Goal: Transaction & Acquisition: Purchase product/service

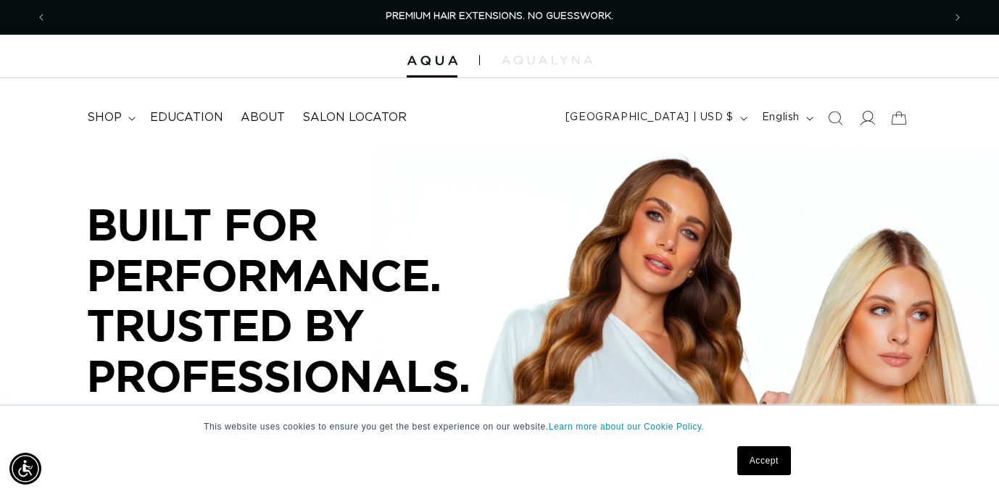
click at [867, 120] on icon at bounding box center [867, 118] width 15 height 14
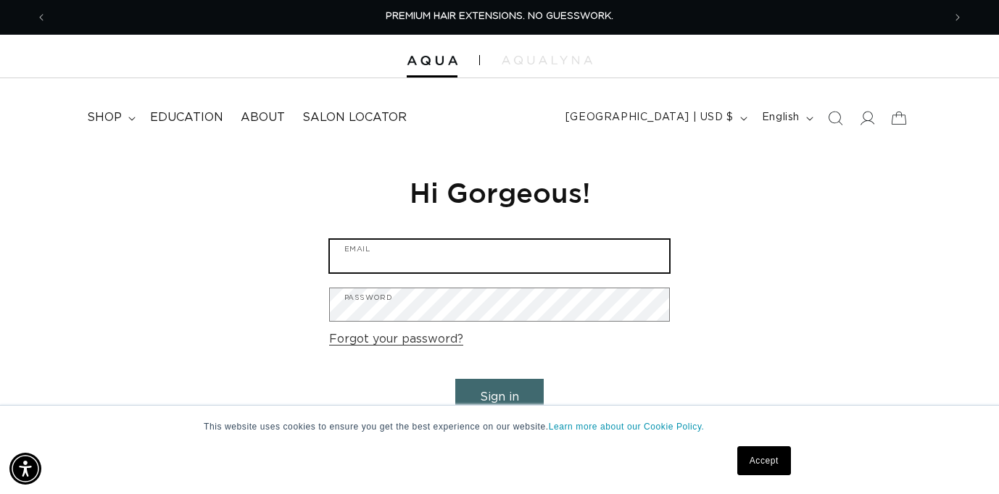
click at [503, 251] on input "Email" at bounding box center [499, 256] width 339 height 33
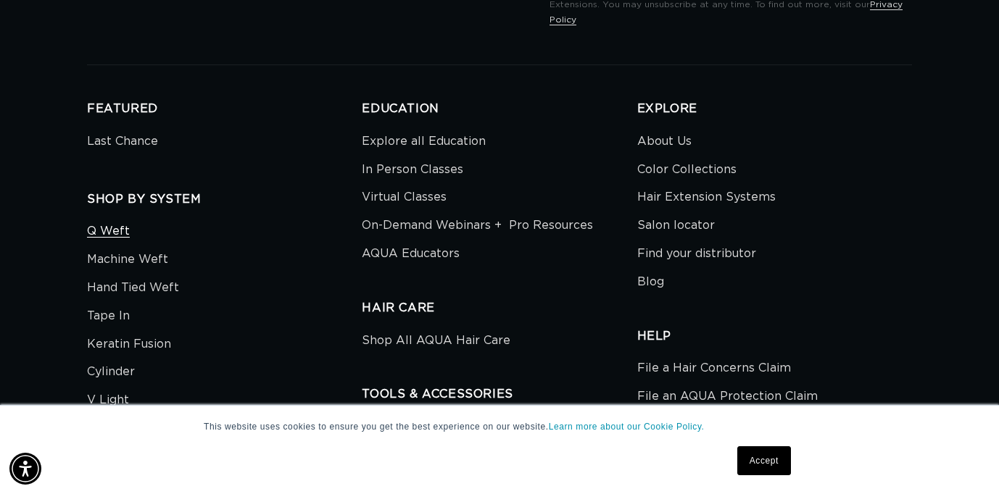
scroll to position [0, 896]
click at [159, 246] on link "Machine Weft" at bounding box center [127, 260] width 81 height 28
click at [123, 274] on link "Hand Tied Weft" at bounding box center [133, 288] width 92 height 28
click at [686, 183] on link "Hair Extension Systems" at bounding box center [706, 197] width 138 height 28
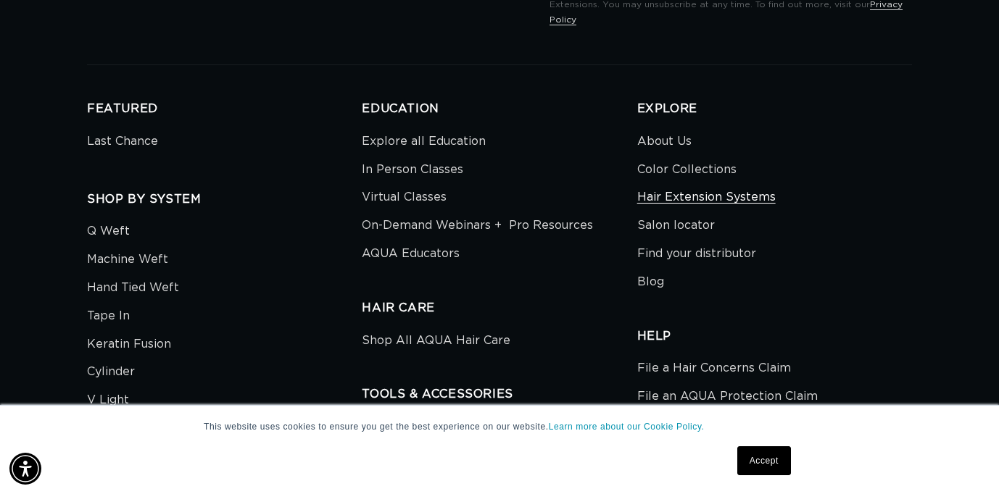
scroll to position [0, 896]
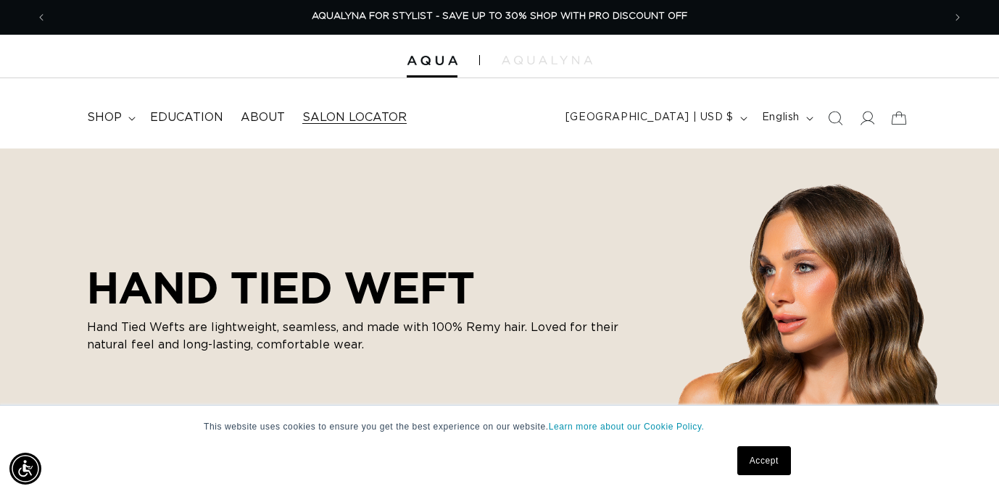
click at [331, 122] on span "Salon Locator" at bounding box center [354, 117] width 104 height 15
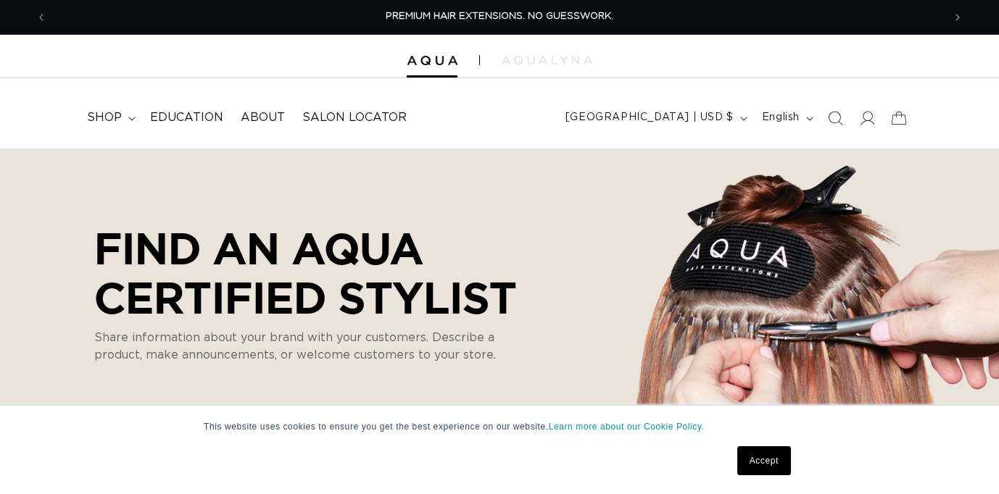
select select "m"
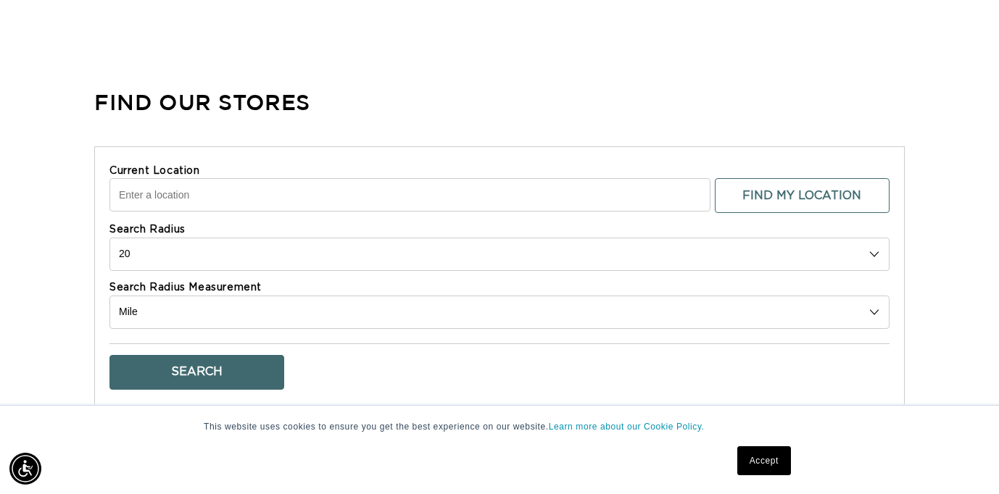
scroll to position [0, 1791]
click at [196, 196] on input "Current Location" at bounding box center [409, 194] width 601 height 33
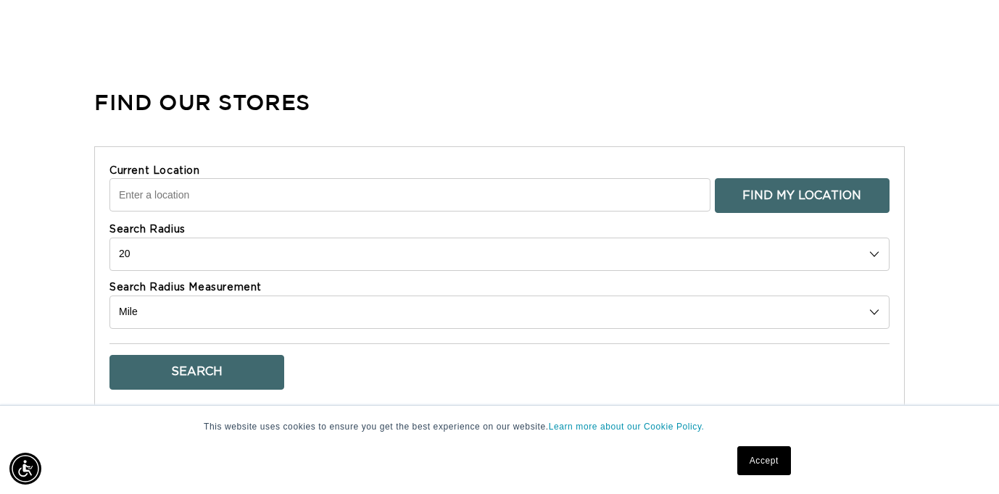
scroll to position [0, 0]
click at [758, 201] on button "Find My Location" at bounding box center [802, 195] width 175 height 35
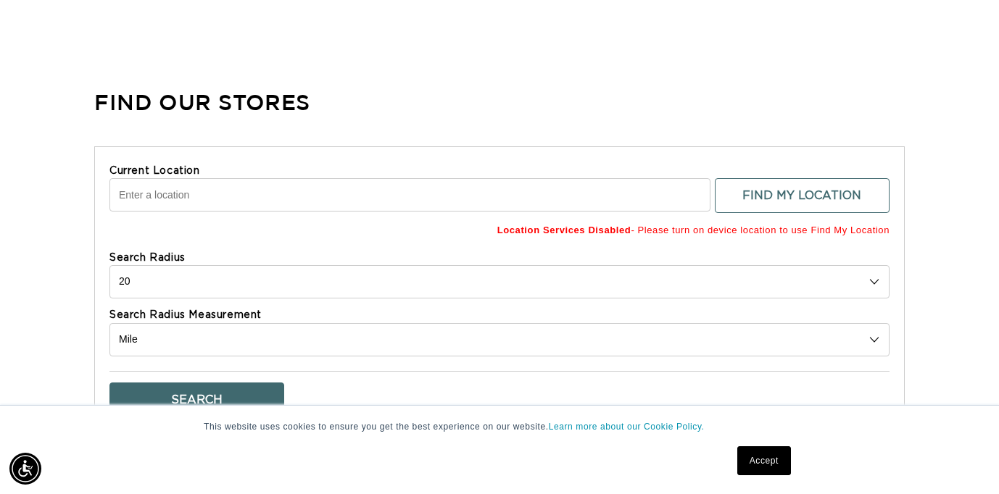
scroll to position [0, 1791]
click at [644, 81] on div "Find Our Stores Current Location Find My Location Location Services Disabled - …" at bounding box center [499, 464] width 810 height 791
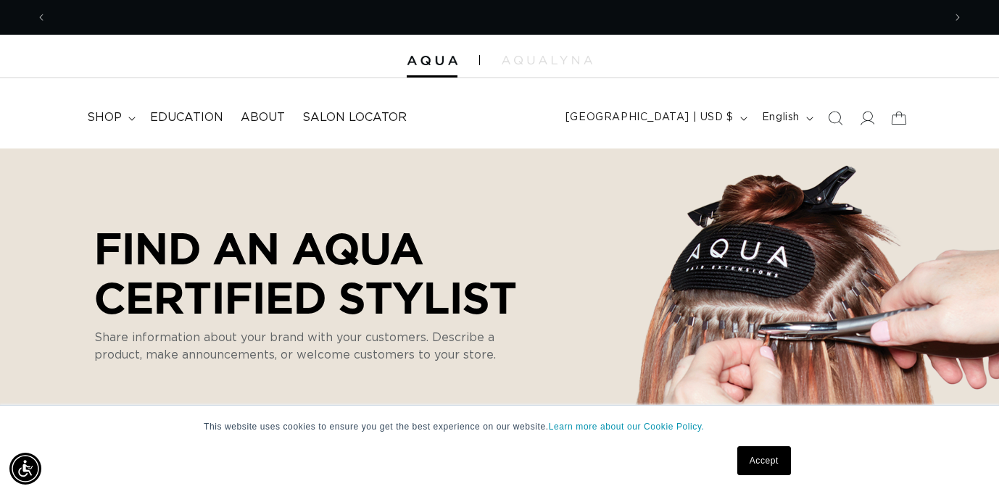
scroll to position [0, 896]
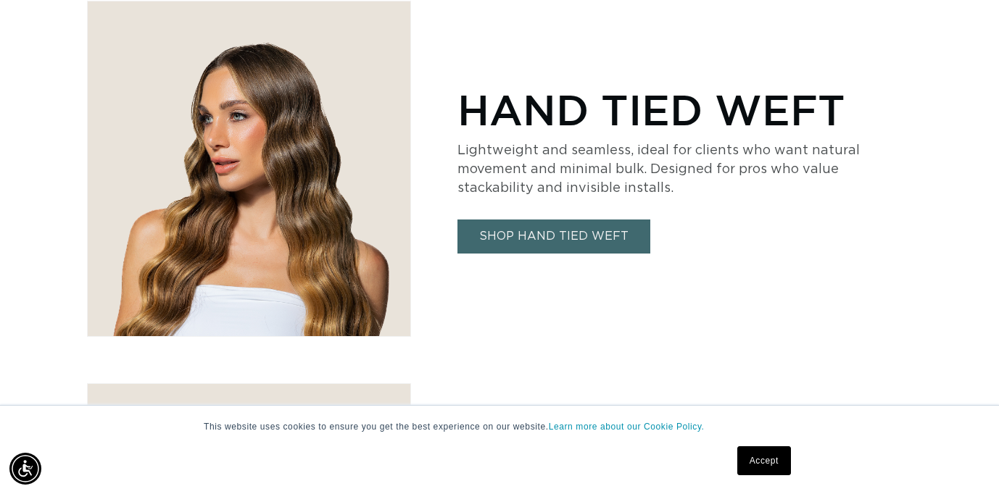
scroll to position [1607, 0]
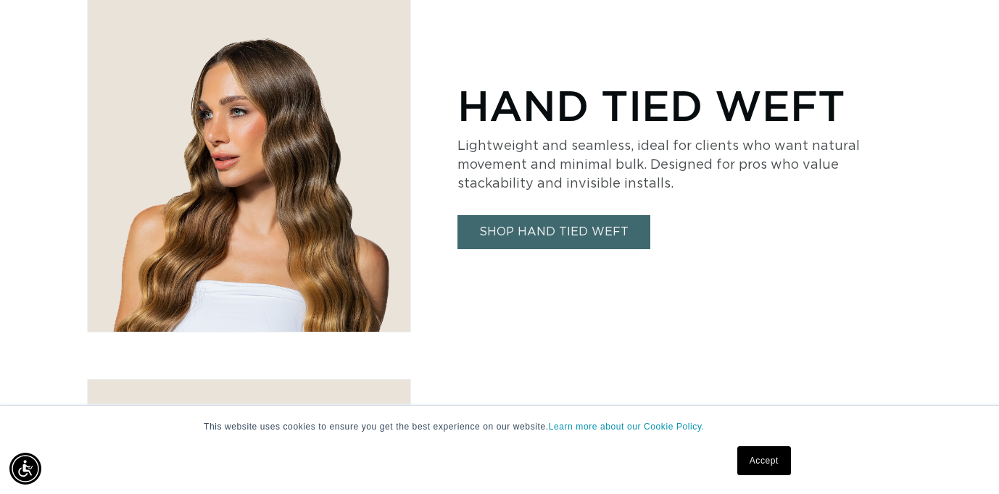
click at [564, 231] on link "SHOP HAND TIED WEFT" at bounding box center [553, 232] width 193 height 34
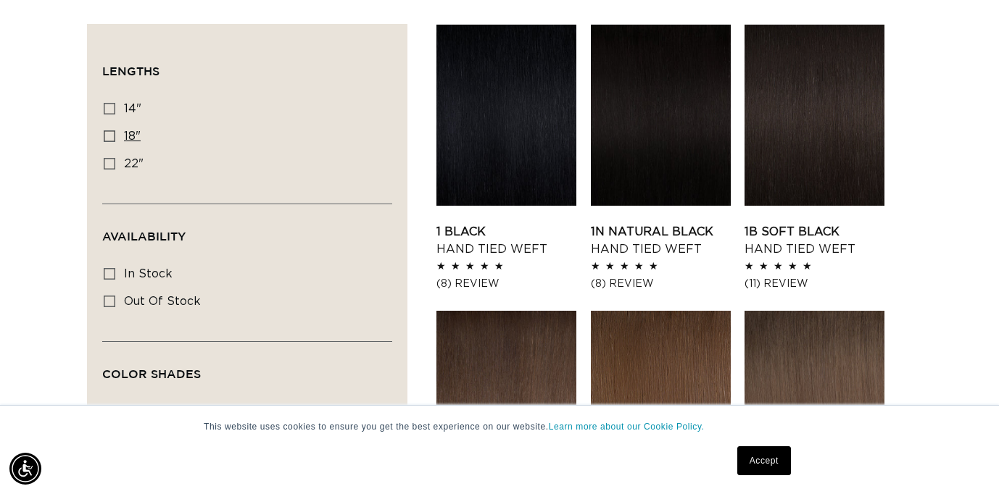
scroll to position [0, 1791]
click at [111, 138] on icon at bounding box center [110, 136] width 12 height 12
click at [111, 138] on input "18" 18" (35 products)" at bounding box center [110, 136] width 12 height 12
checkbox input "true"
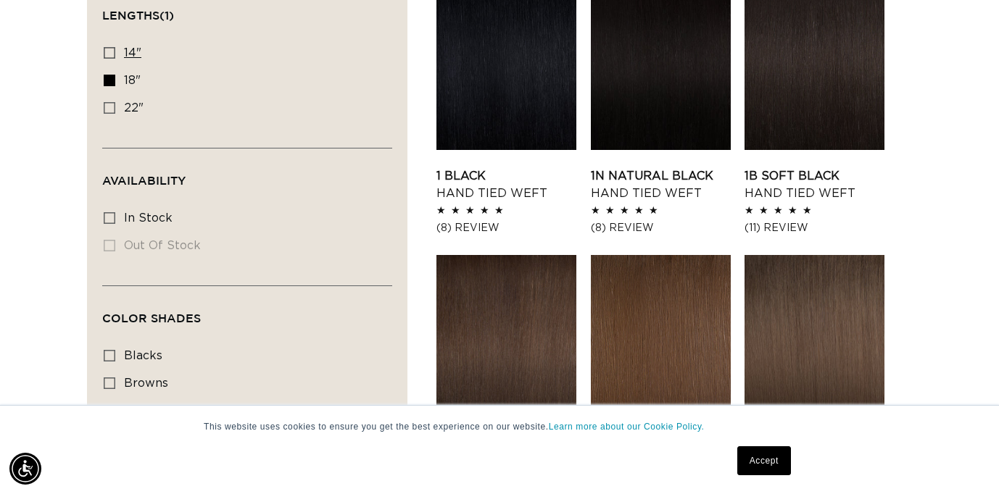
scroll to position [567, 0]
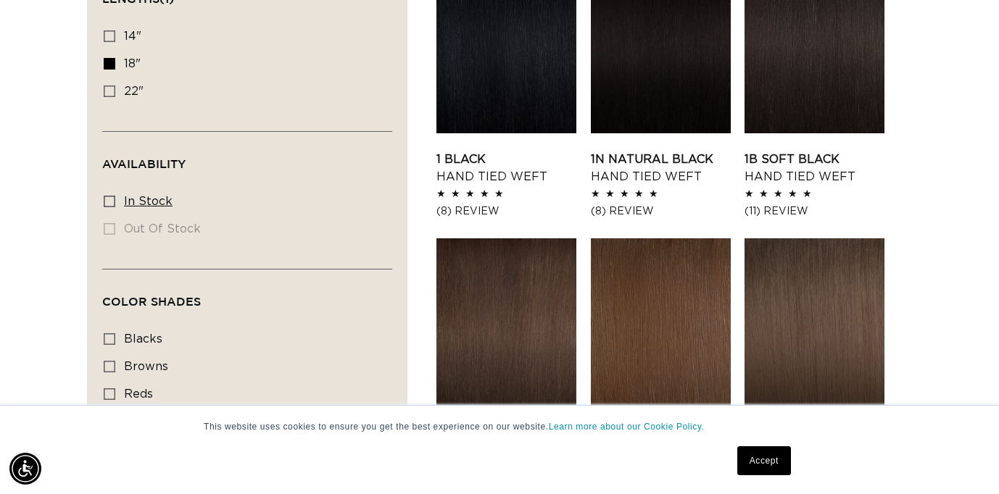
click at [106, 203] on icon at bounding box center [110, 202] width 12 height 12
click at [106, 203] on input "In stock In stock (35 products)" at bounding box center [110, 202] width 12 height 12
checkbox input "true"
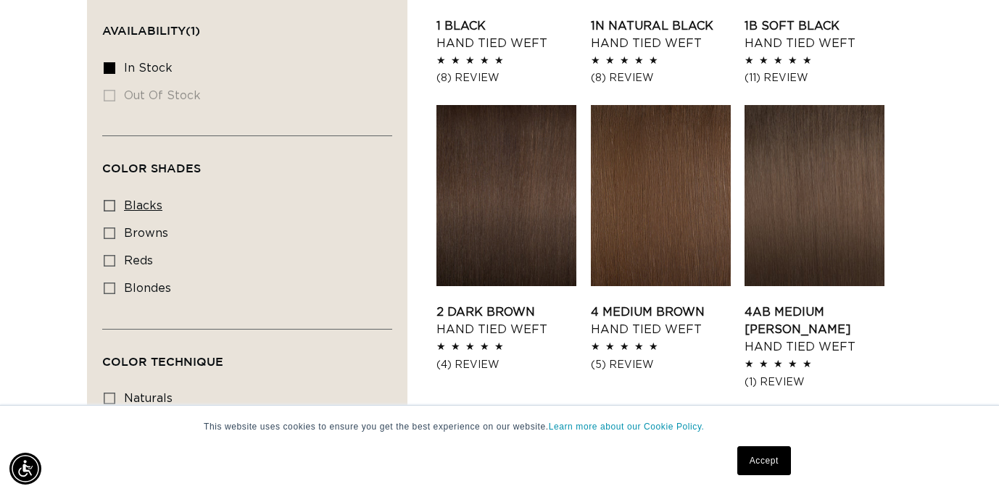
scroll to position [0, 896]
click at [109, 235] on icon at bounding box center [110, 234] width 12 height 12
click at [109, 235] on input "browns browns (19 products)" at bounding box center [110, 234] width 12 height 12
checkbox input "true"
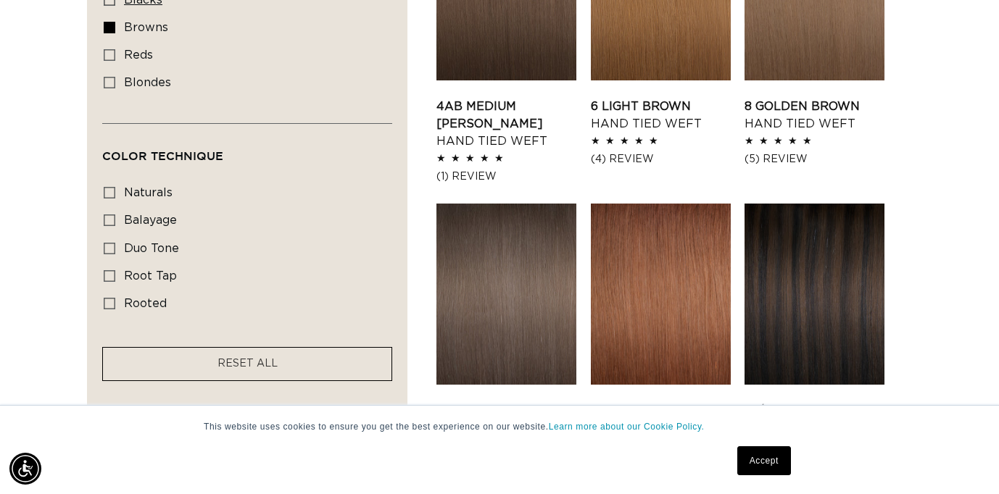
scroll to position [939, 0]
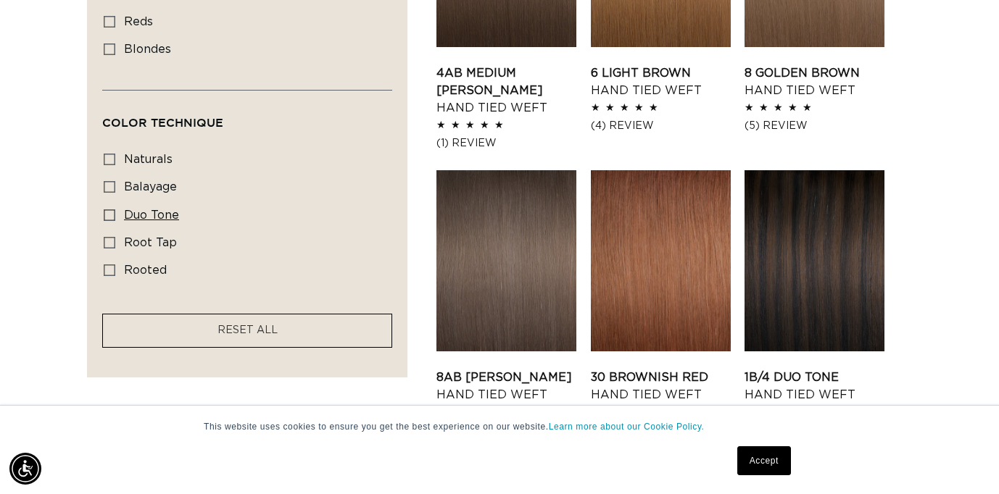
click at [108, 218] on icon at bounding box center [110, 215] width 12 height 12
click at [108, 218] on input "duo tone duo tone (3 products)" at bounding box center [110, 215] width 12 height 12
checkbox input "true"
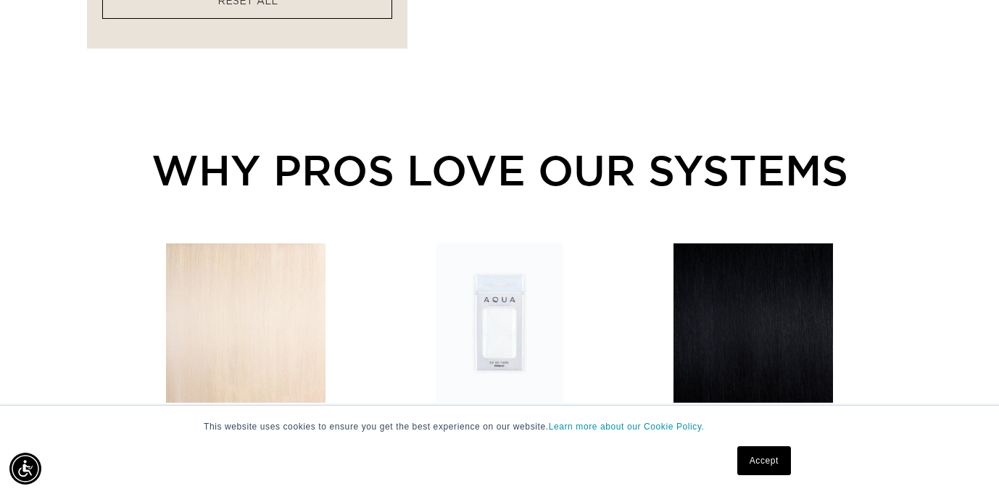
scroll to position [1283, 0]
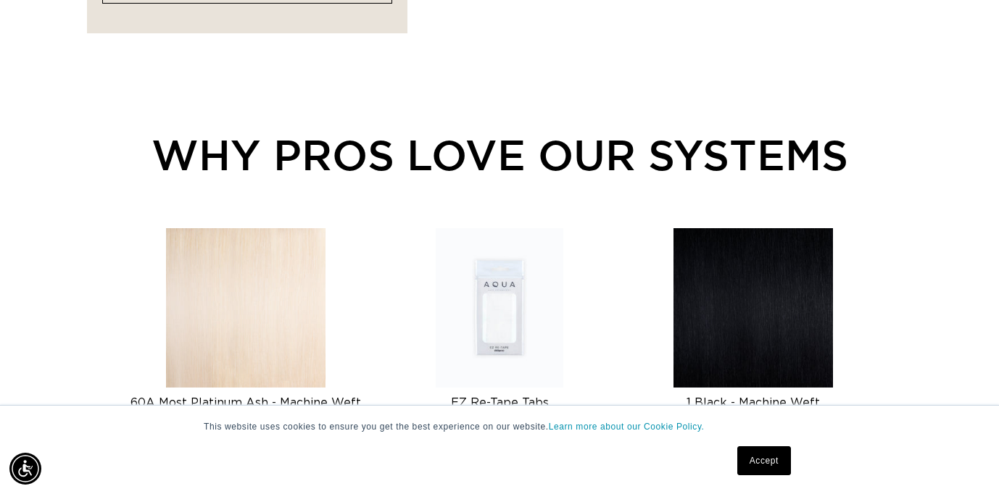
click at [763, 464] on link "Accept" at bounding box center [764, 460] width 54 height 29
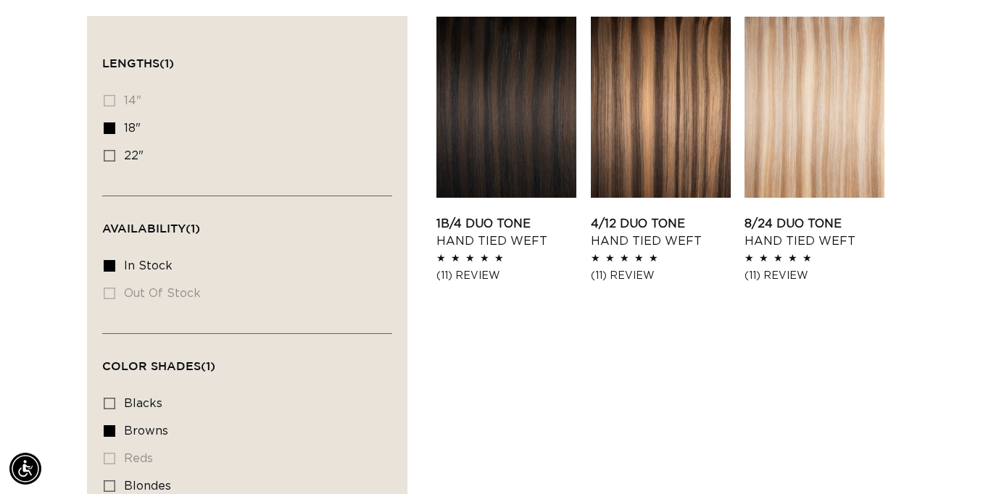
scroll to position [0, 896]
click at [514, 220] on link "1B/4 Duo Tone Hand Tied Weft" at bounding box center [506, 232] width 140 height 35
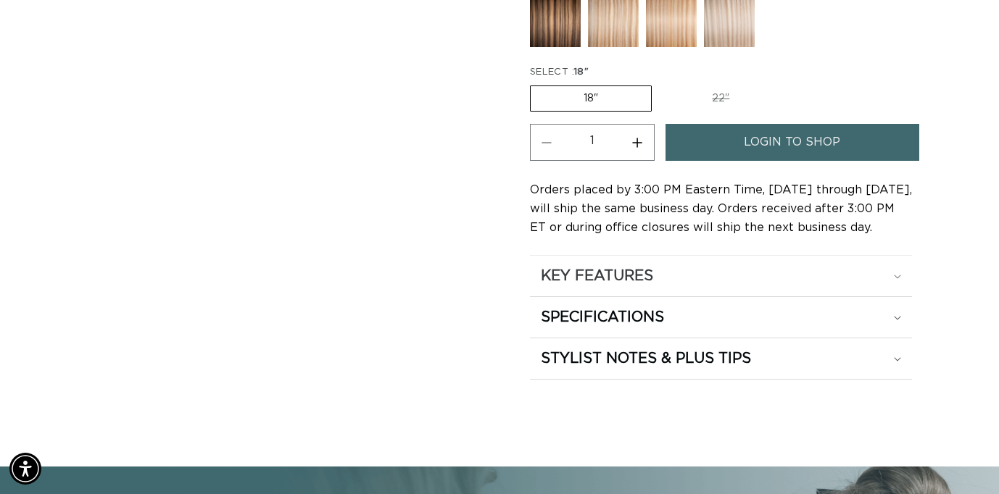
scroll to position [738, 0]
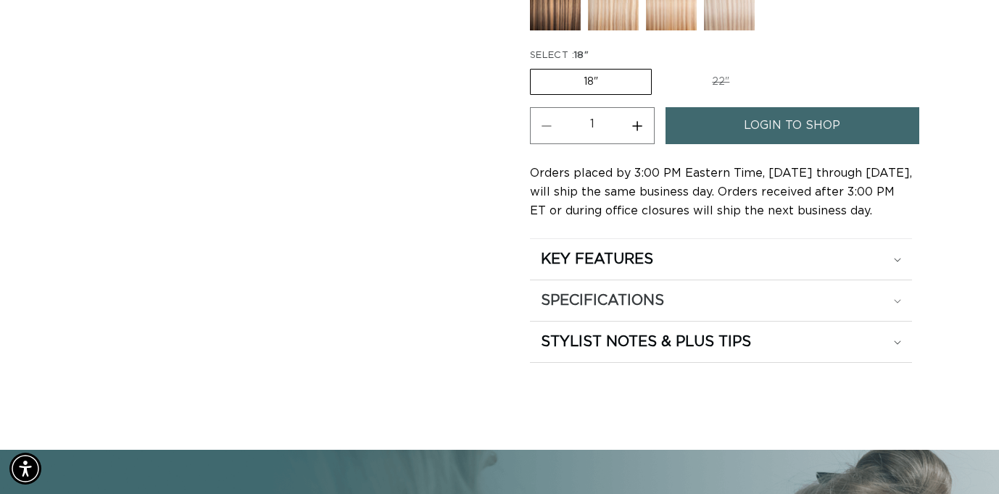
click at [893, 298] on div "SPECIFICATIONS" at bounding box center [721, 300] width 360 height 19
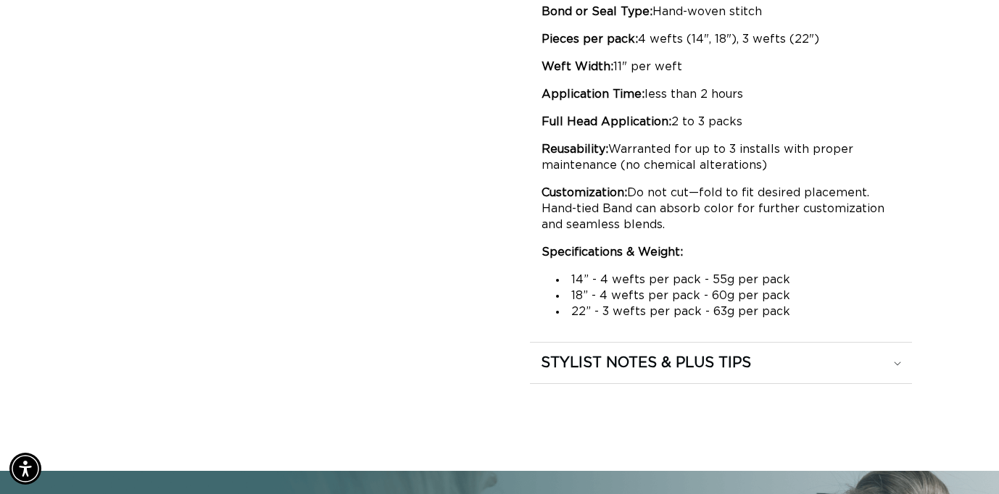
scroll to position [0, 0]
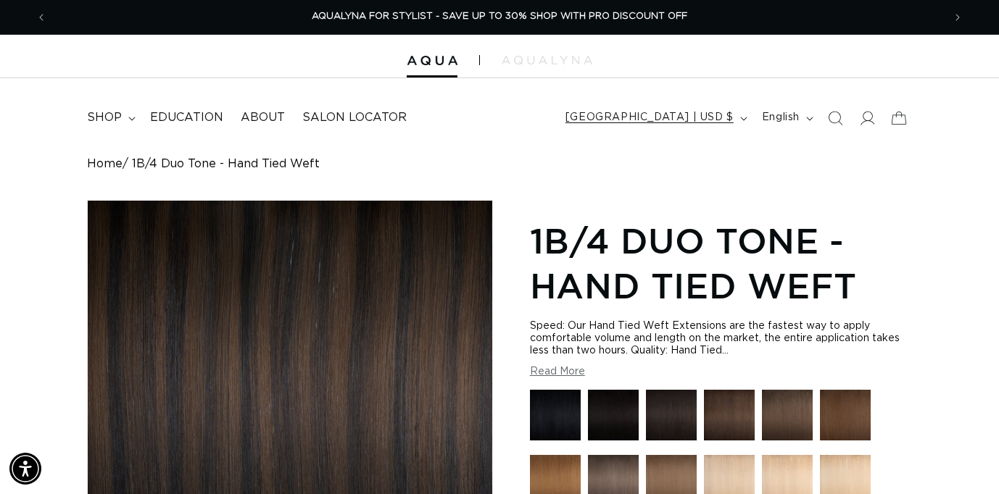
click at [716, 115] on span "[GEOGRAPHIC_DATA] | USD $" at bounding box center [649, 117] width 168 height 15
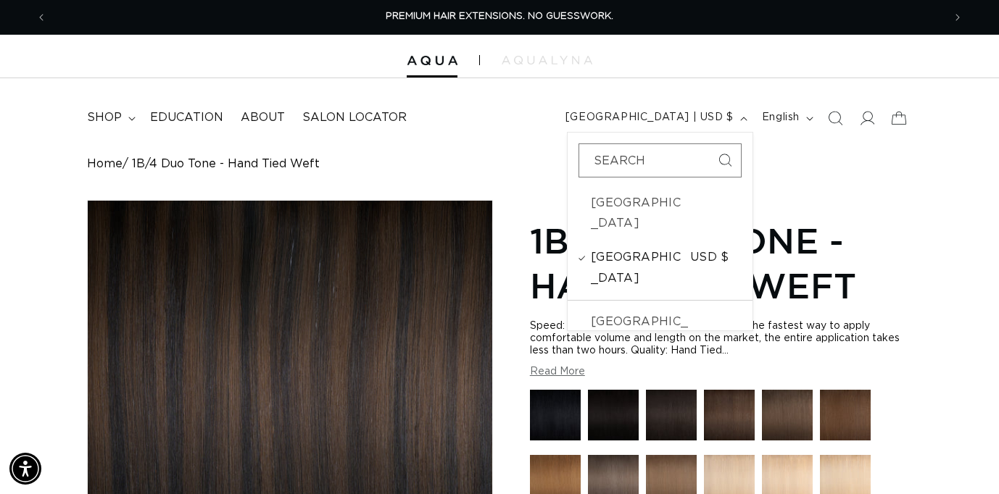
click at [651, 247] on span "[GEOGRAPHIC_DATA]" at bounding box center [639, 268] width 96 height 42
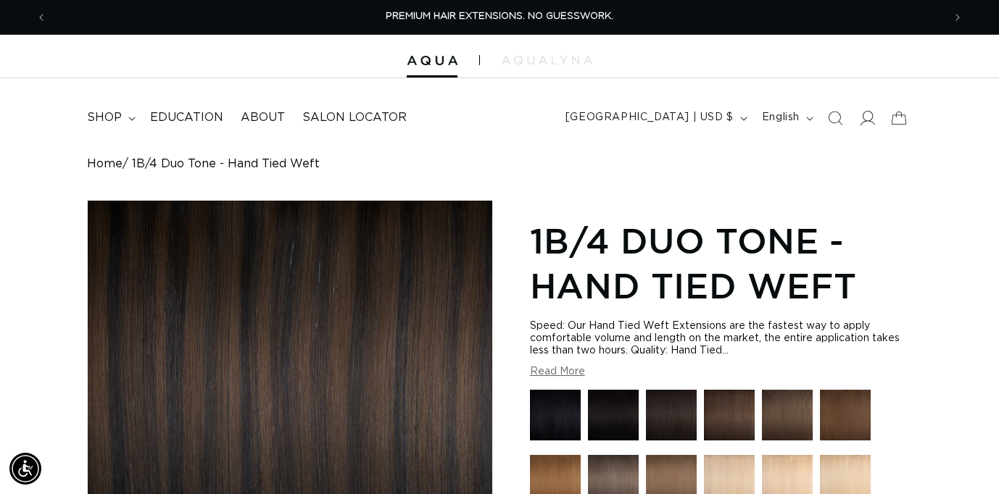
click at [867, 111] on icon at bounding box center [867, 118] width 15 height 14
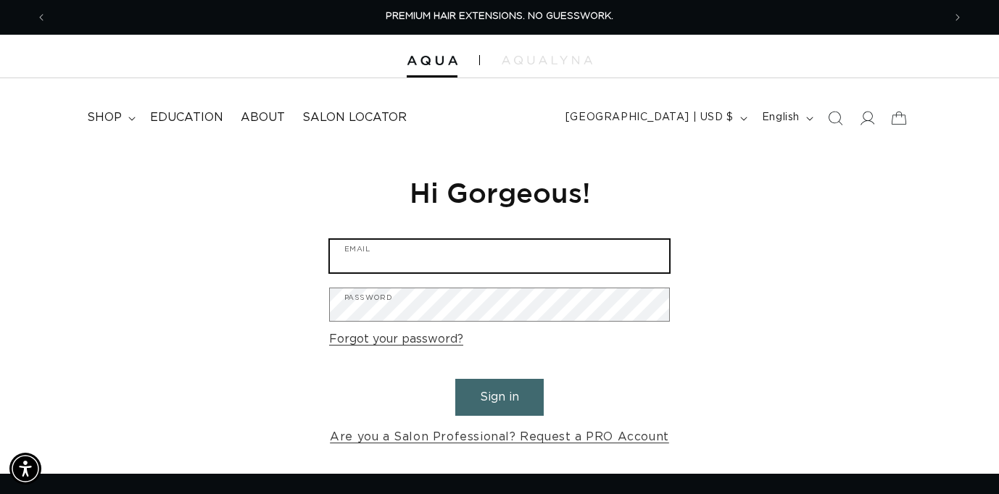
click at [402, 257] on input "Email" at bounding box center [499, 256] width 339 height 33
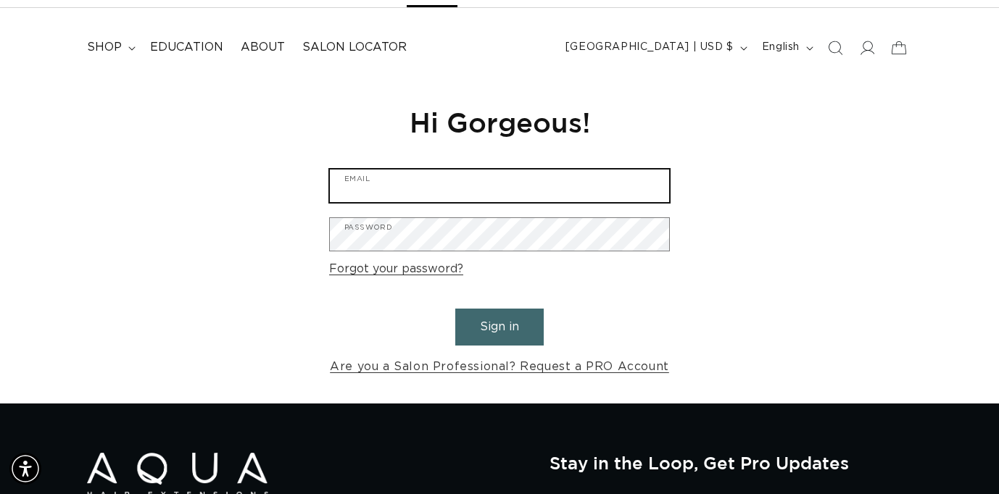
scroll to position [0, 1791]
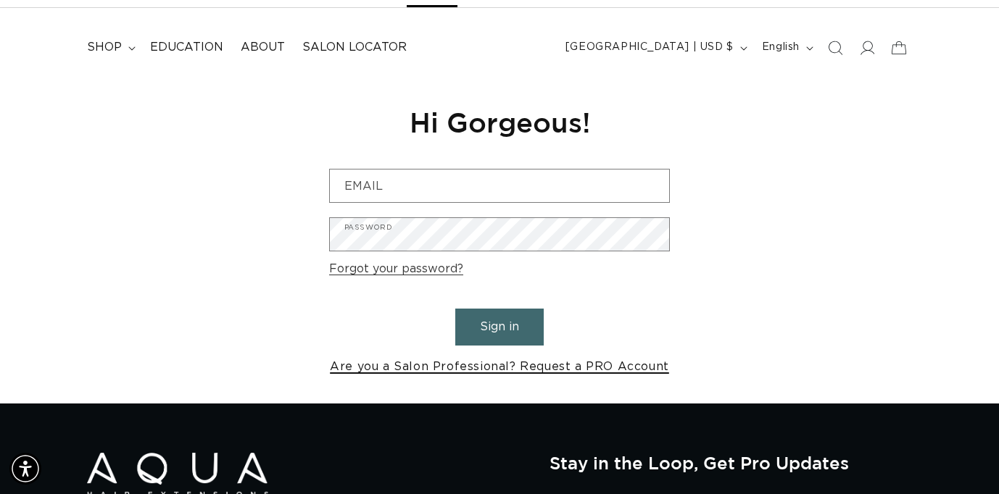
click at [419, 369] on link "Are you a Salon Professional? Request a PRO Account" at bounding box center [499, 367] width 339 height 21
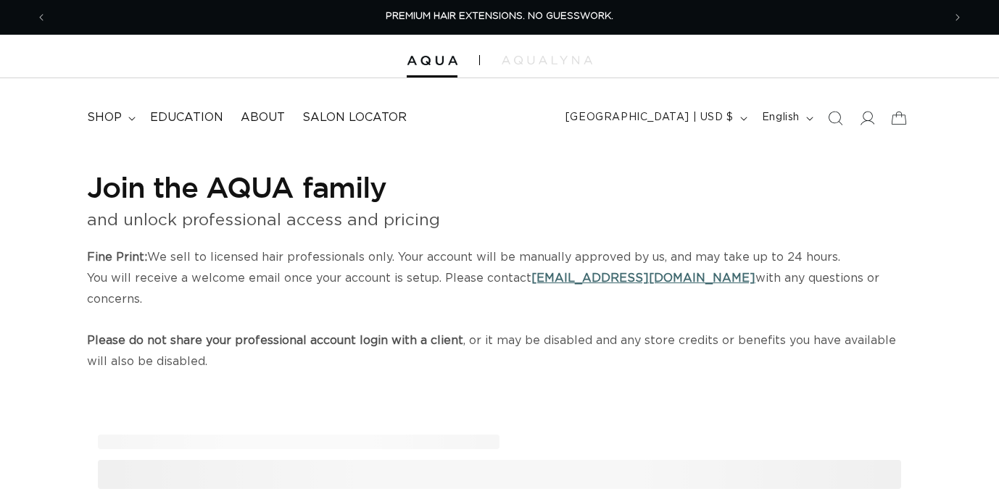
select select "US"
select select "[GEOGRAPHIC_DATA]"
